Goal: Find specific page/section: Find specific page/section

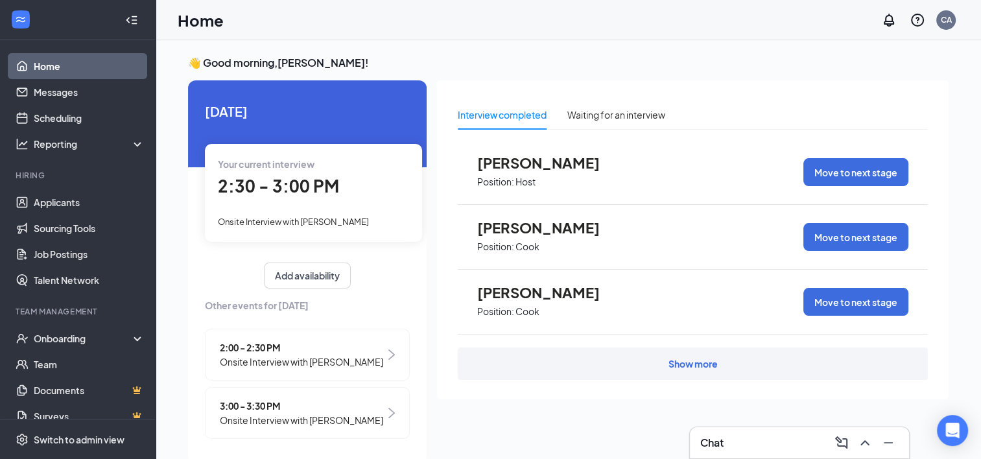
click at [46, 68] on link "Home" at bounding box center [89, 66] width 111 height 26
click at [119, 145] on div "Reporting" at bounding box center [89, 143] width 111 height 13
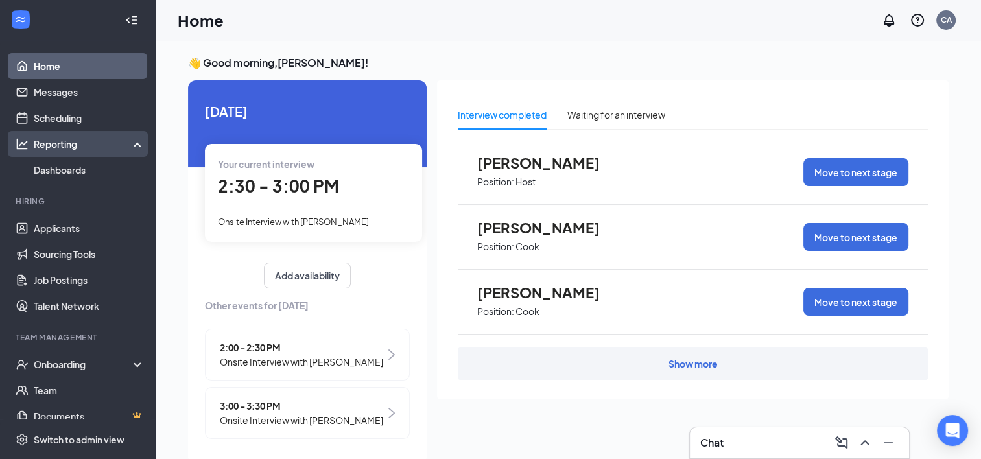
click at [126, 146] on div "Reporting" at bounding box center [89, 143] width 111 height 13
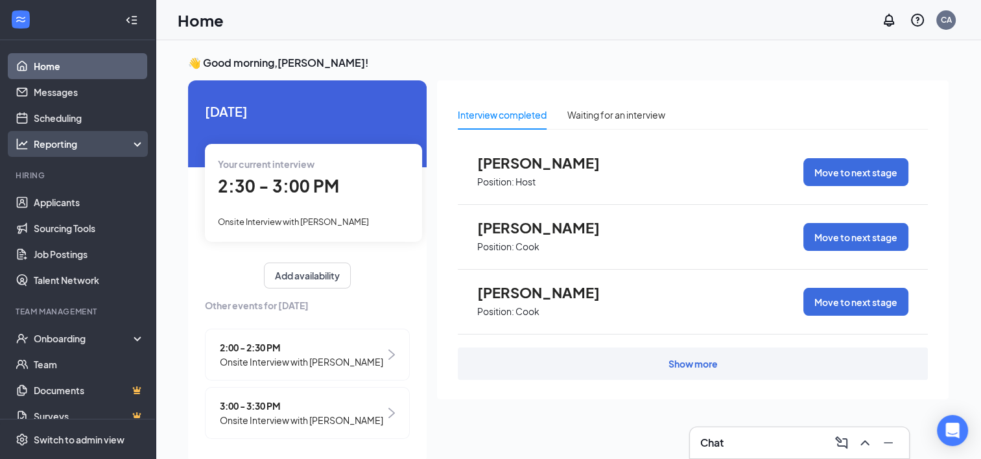
click at [123, 140] on div "Reporting" at bounding box center [89, 143] width 111 height 13
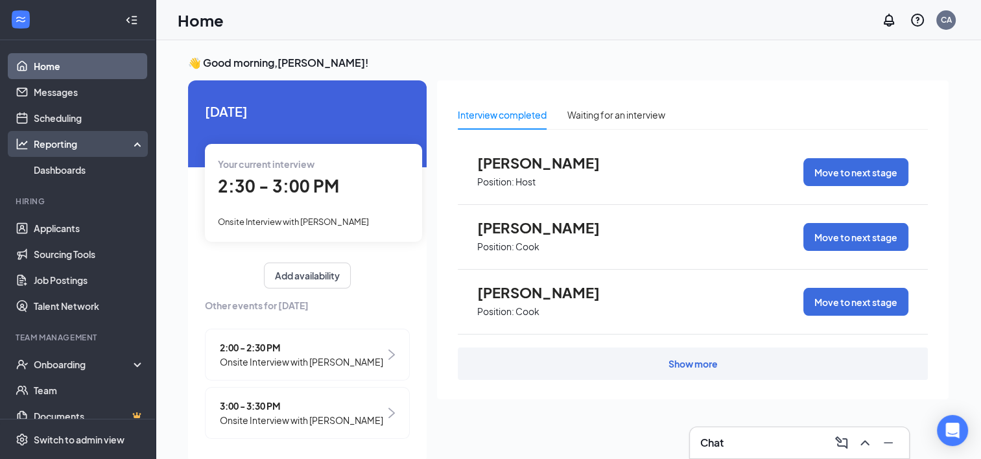
click at [135, 143] on icon at bounding box center [140, 143] width 10 height 0
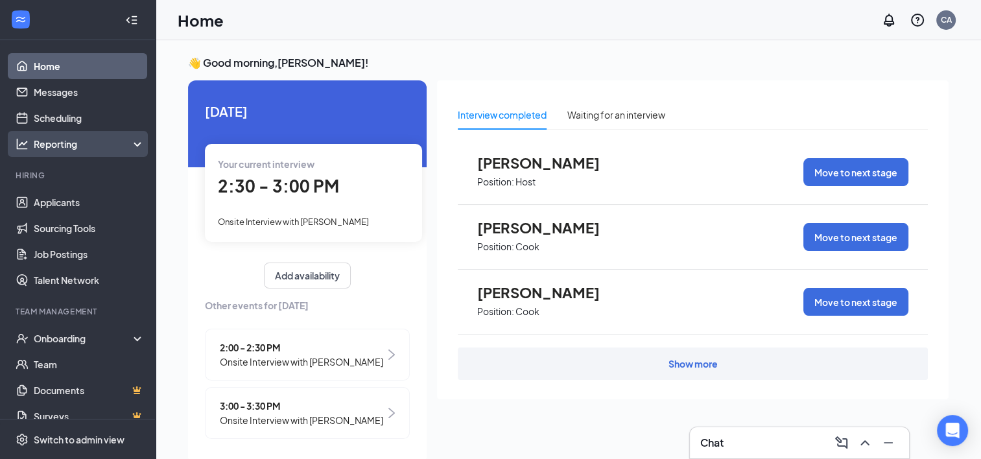
click at [135, 145] on icon at bounding box center [140, 145] width 10 height 0
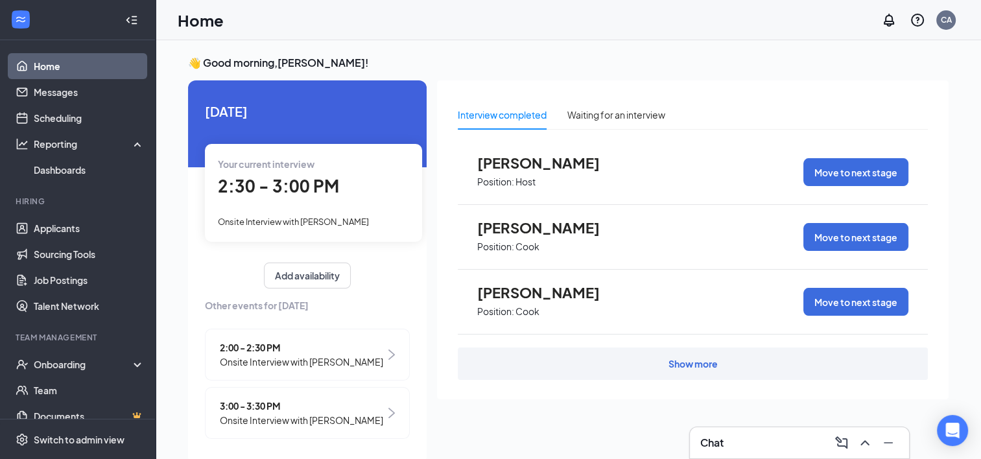
click at [61, 64] on link "Home" at bounding box center [89, 66] width 111 height 26
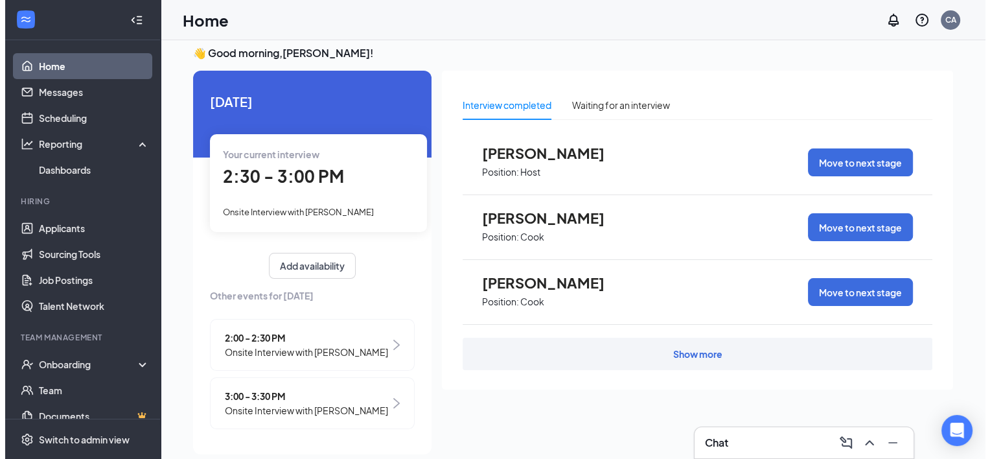
scroll to position [27, 0]
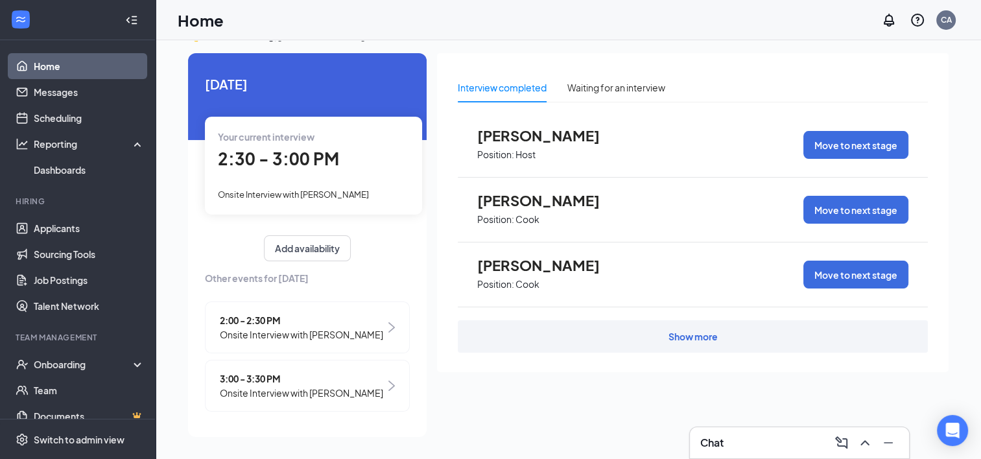
click at [294, 400] on span "Onsite Interview with [PERSON_NAME]" at bounding box center [301, 393] width 163 height 14
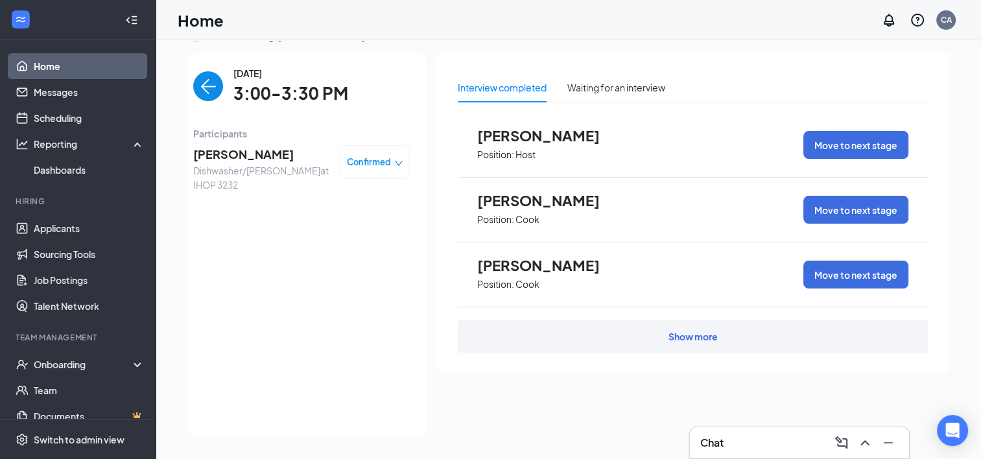
click at [251, 159] on span "[PERSON_NAME]" at bounding box center [261, 154] width 136 height 18
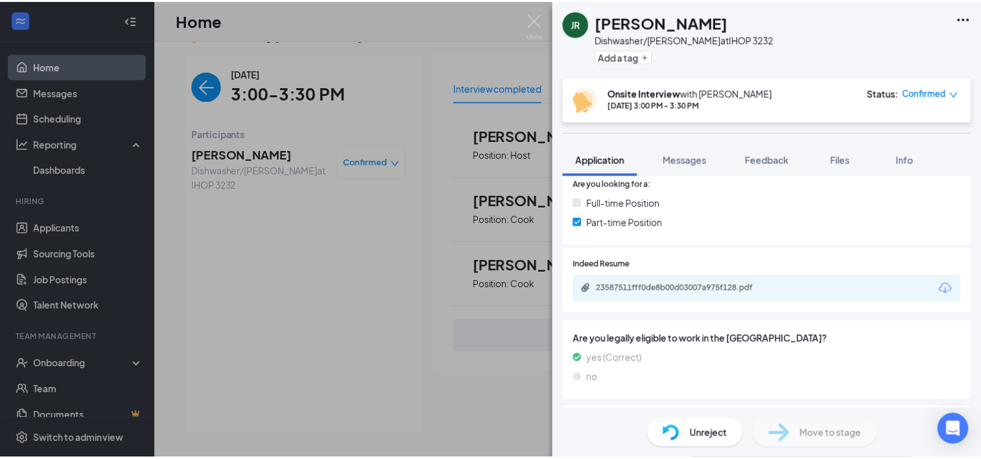
scroll to position [454, 0]
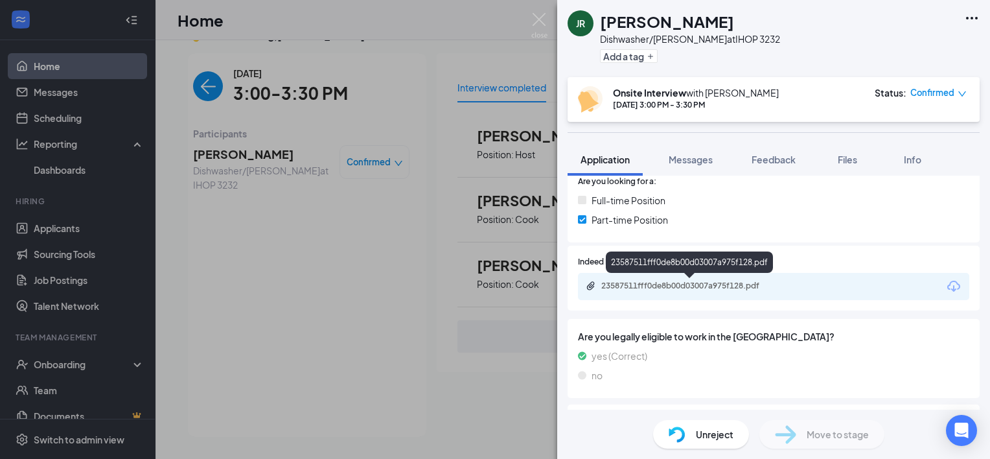
click at [706, 286] on div "23587511fff0de8b00d03007a975f128.pdf" at bounding box center [691, 286] width 181 height 10
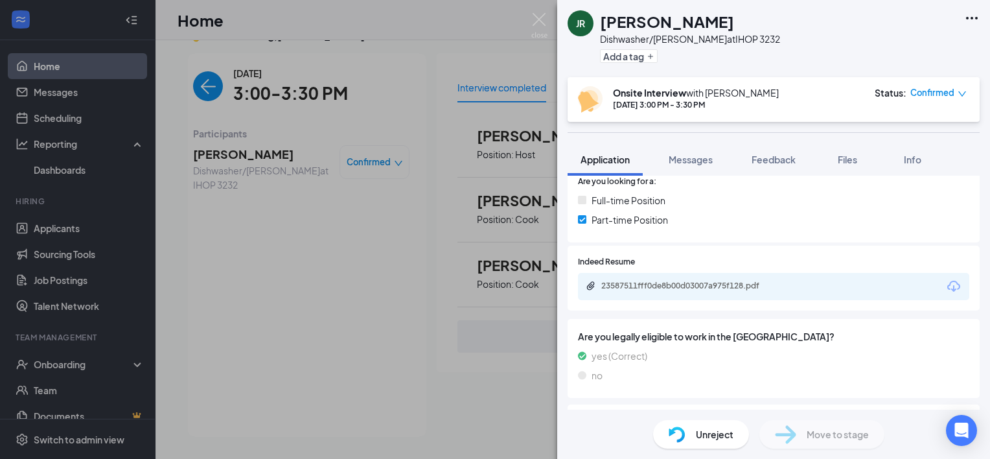
click at [452, 242] on div "JR [PERSON_NAME]/[PERSON_NAME] at IHOP 3232 Add a tag Onsite Interview with [PE…" at bounding box center [495, 229] width 990 height 459
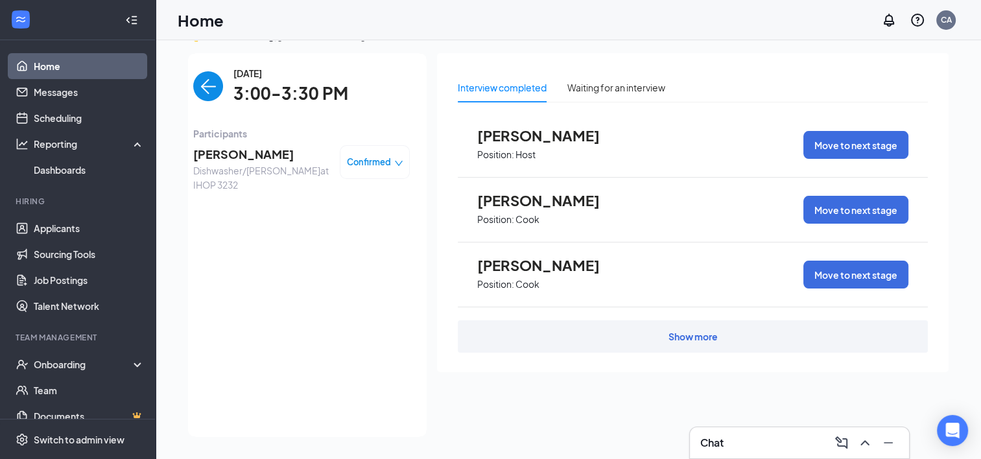
click at [51, 65] on link "Home" at bounding box center [89, 66] width 111 height 26
click at [52, 65] on link "Home" at bounding box center [89, 66] width 111 height 26
